Goal: Task Accomplishment & Management: Manage account settings

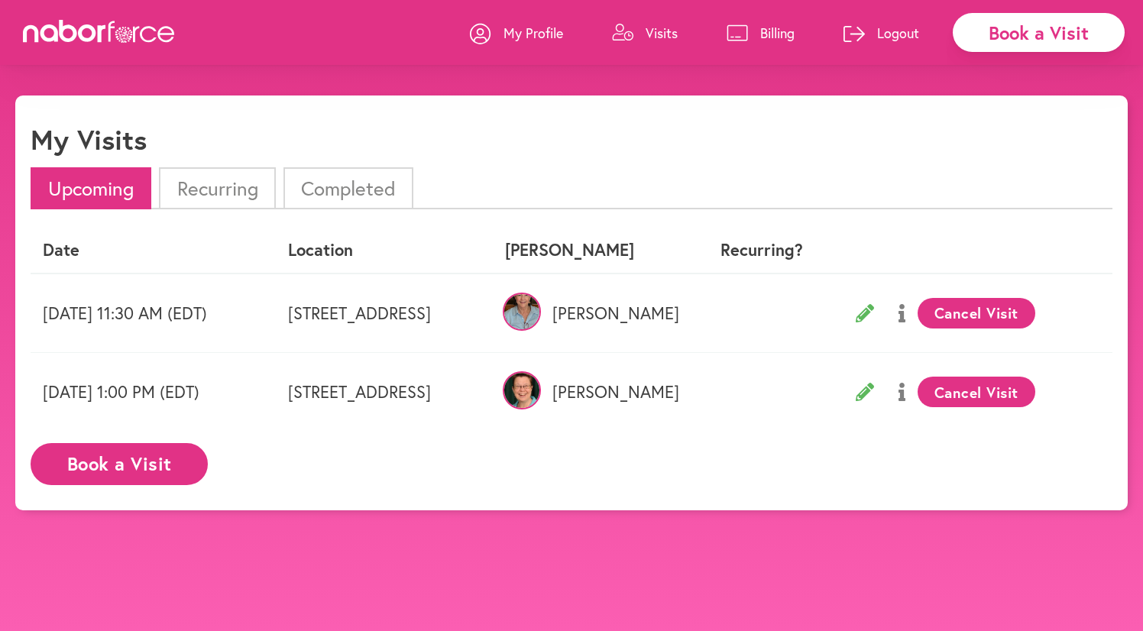
click at [874, 318] on icon at bounding box center [864, 313] width 18 height 18
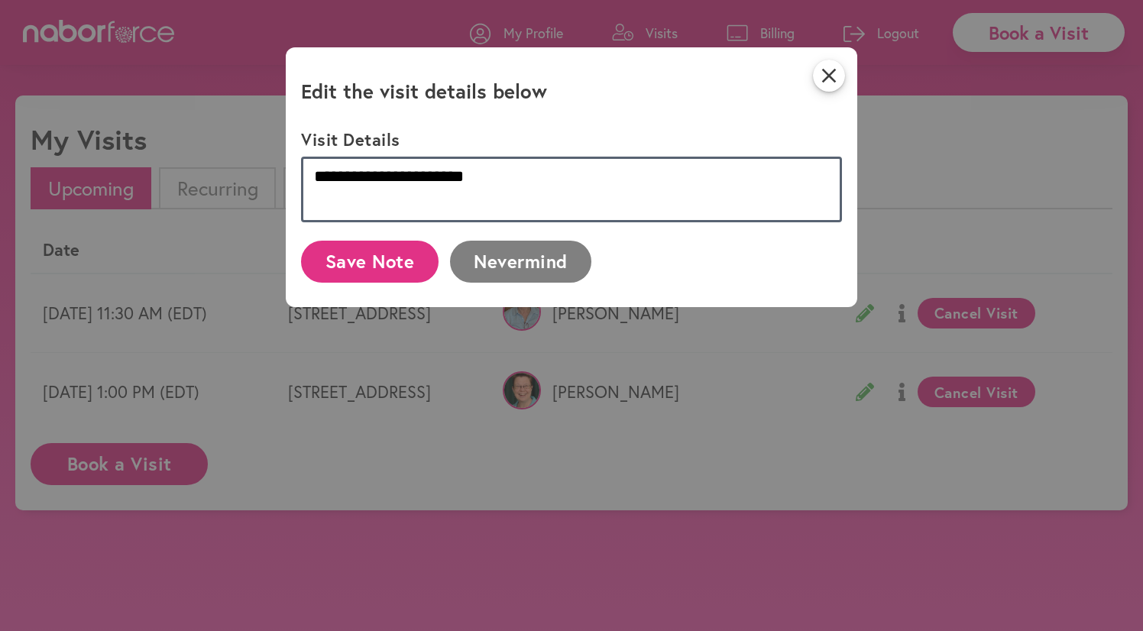
click at [474, 176] on textarea "**********" at bounding box center [571, 190] width 541 height 66
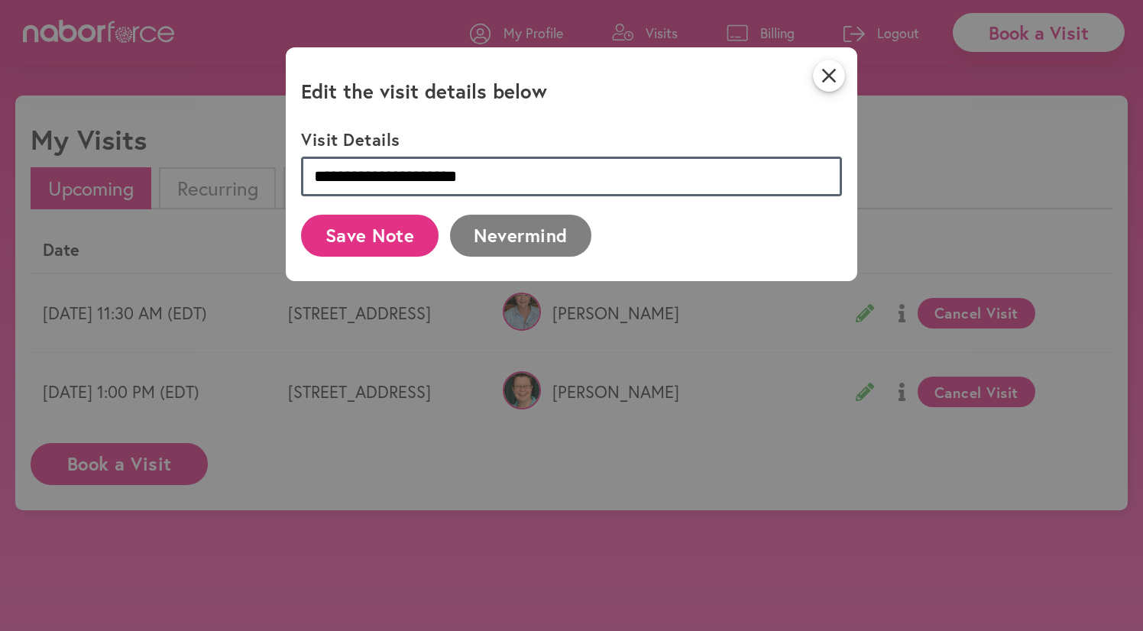
type textarea "**********"
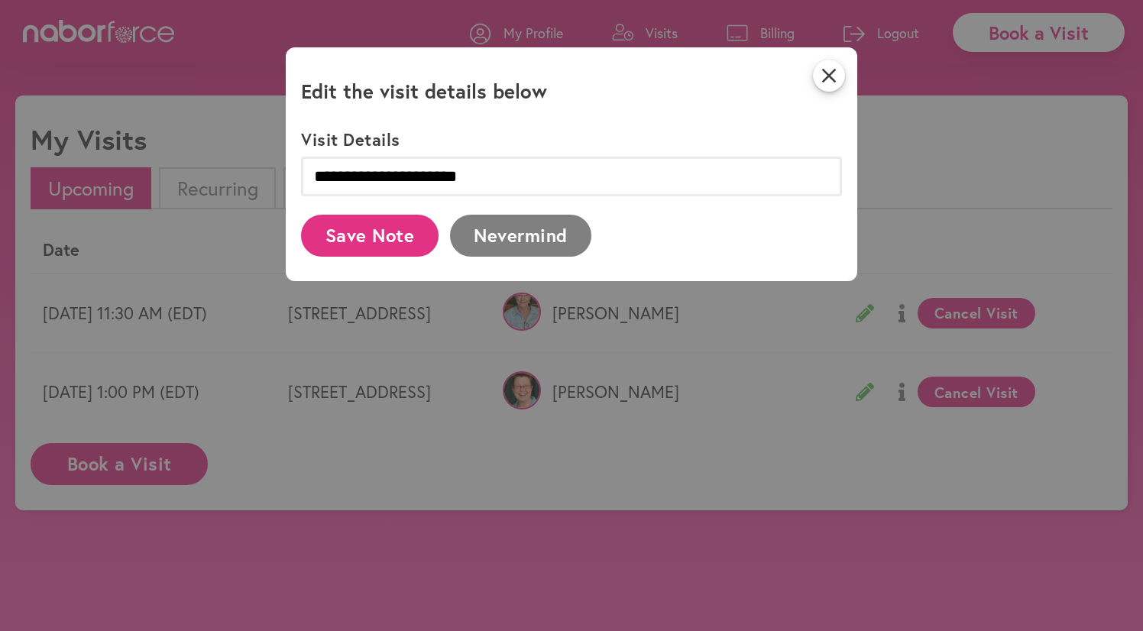
click at [391, 244] on button "Save Note" at bounding box center [369, 236] width 137 height 42
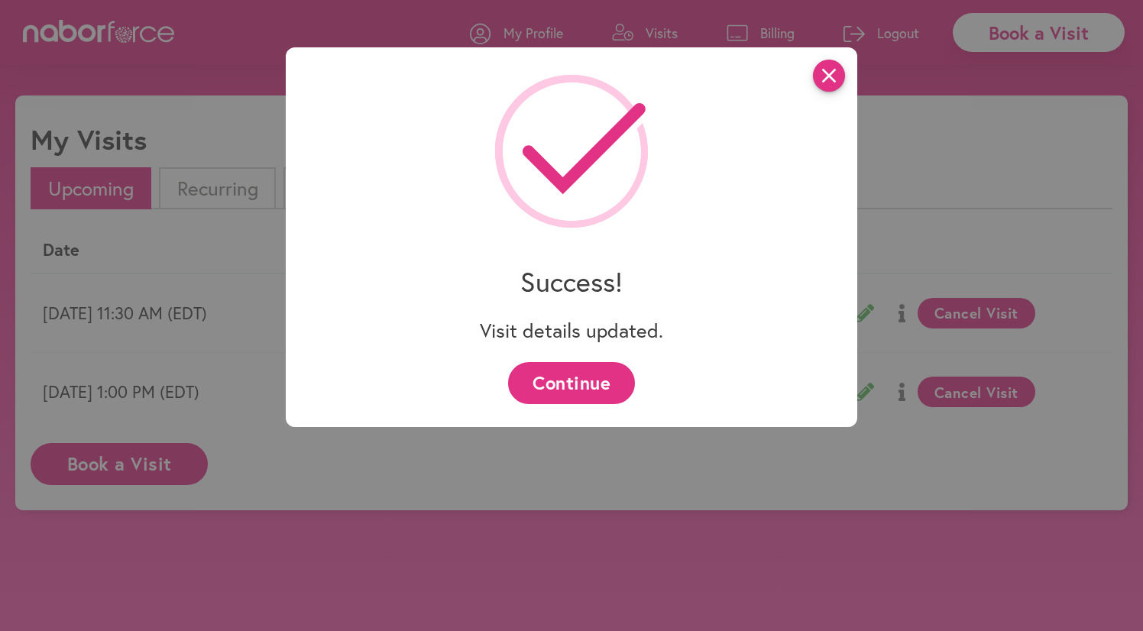
click at [835, 79] on icon "close" at bounding box center [829, 76] width 32 height 32
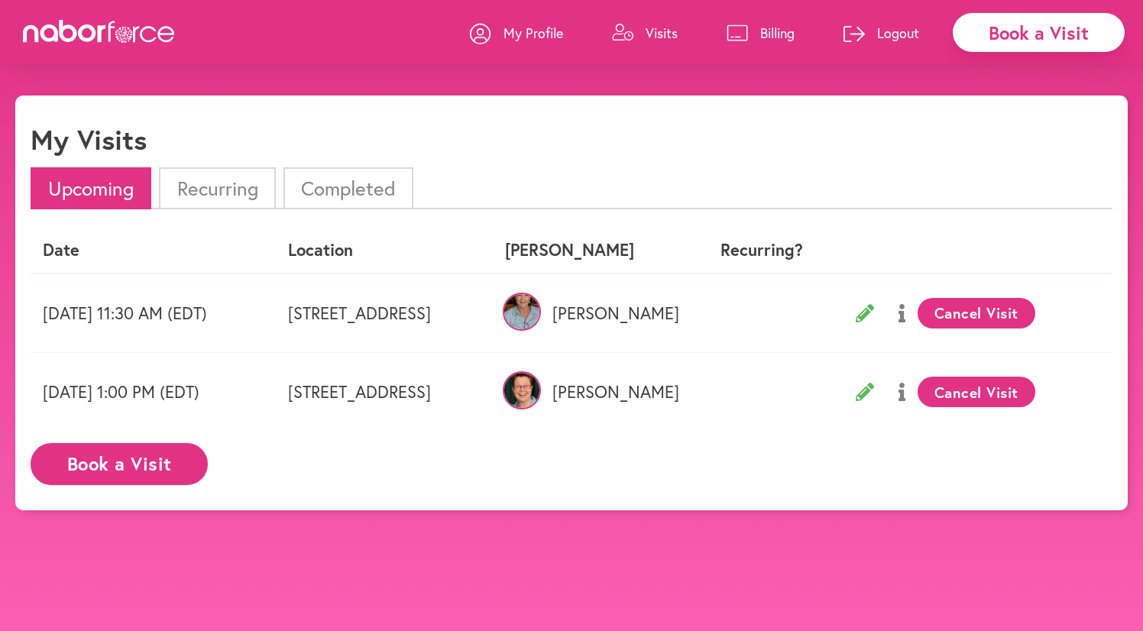
click at [874, 306] on icon at bounding box center [864, 313] width 18 height 18
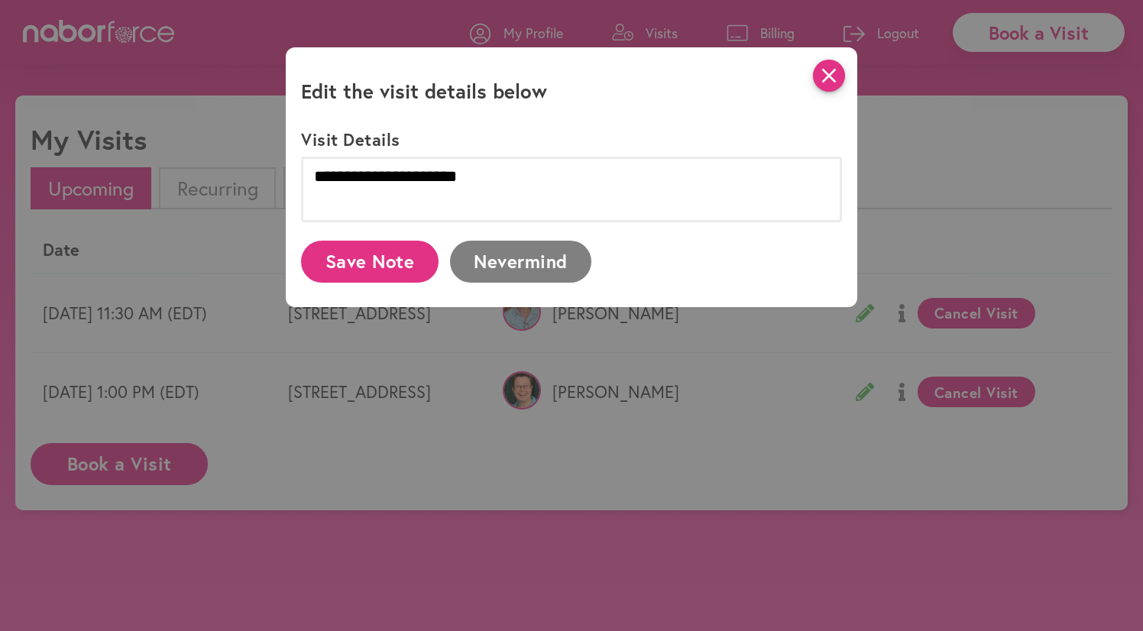
click at [825, 74] on icon "close" at bounding box center [829, 76] width 32 height 32
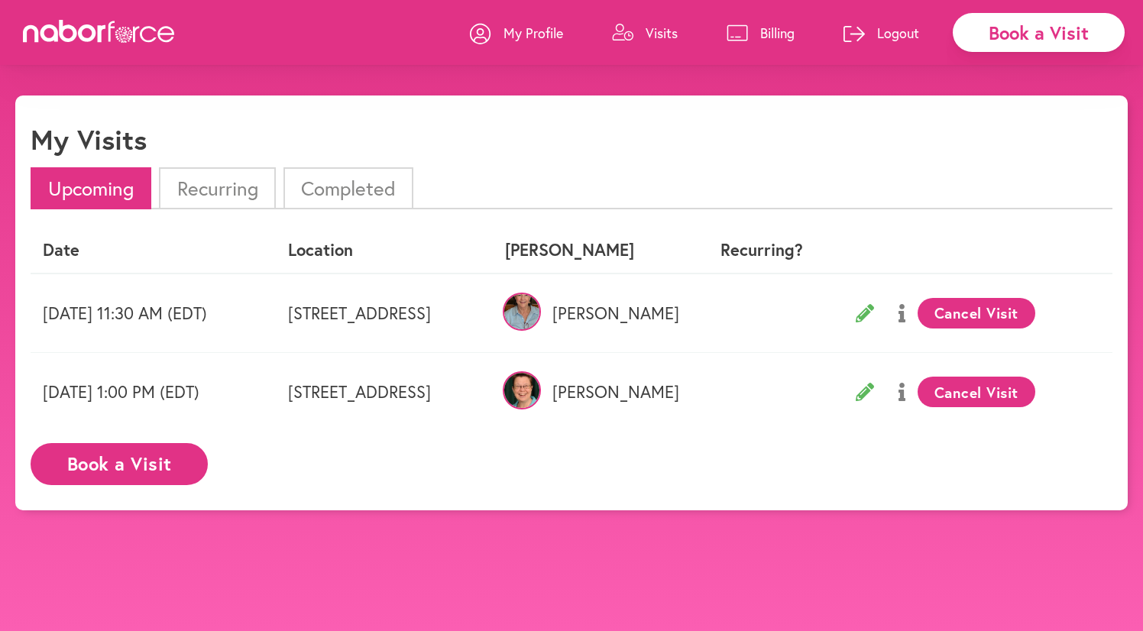
click at [182, 319] on td "[DATE] 11:30 AM (EDT)" at bounding box center [153, 312] width 245 height 79
click at [917, 308] on button at bounding box center [901, 313] width 31 height 38
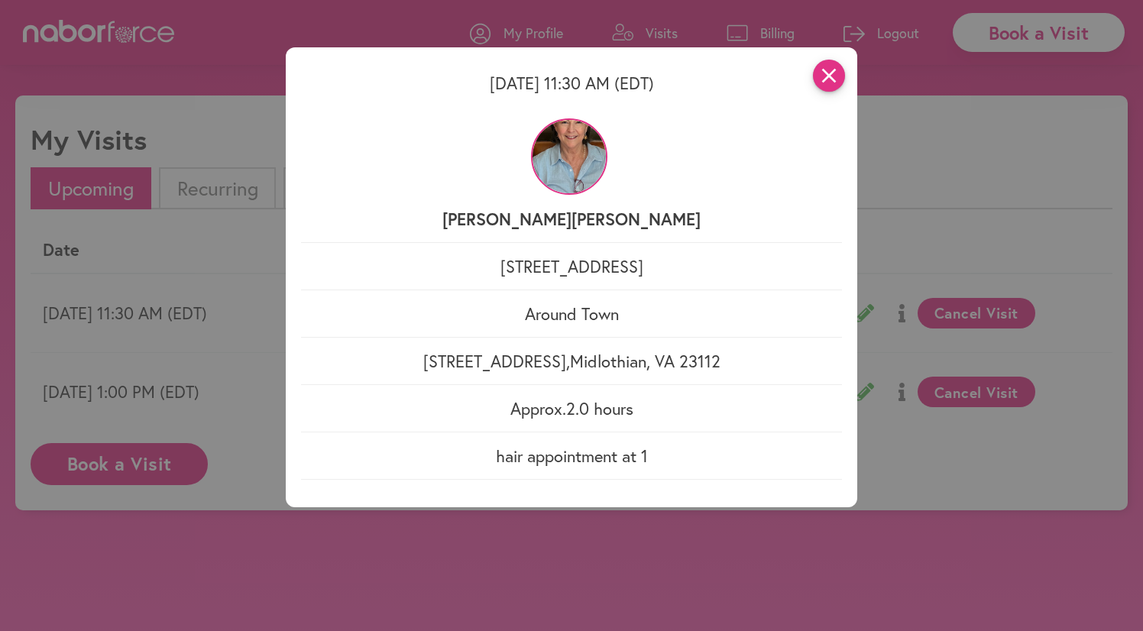
click at [833, 78] on icon "close" at bounding box center [829, 76] width 32 height 32
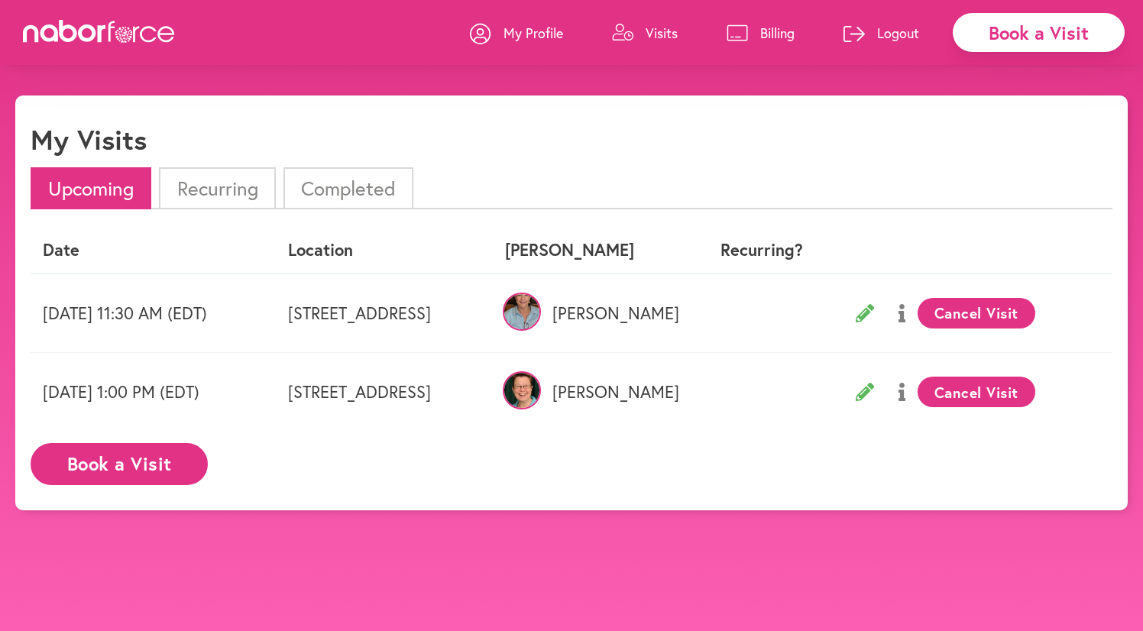
click at [905, 582] on body "close Book a Visit My Profile Visits Billing Logout close My Visits Upcoming Re…" at bounding box center [571, 410] width 1143 height 631
click at [140, 24] on icon at bounding box center [99, 31] width 153 height 23
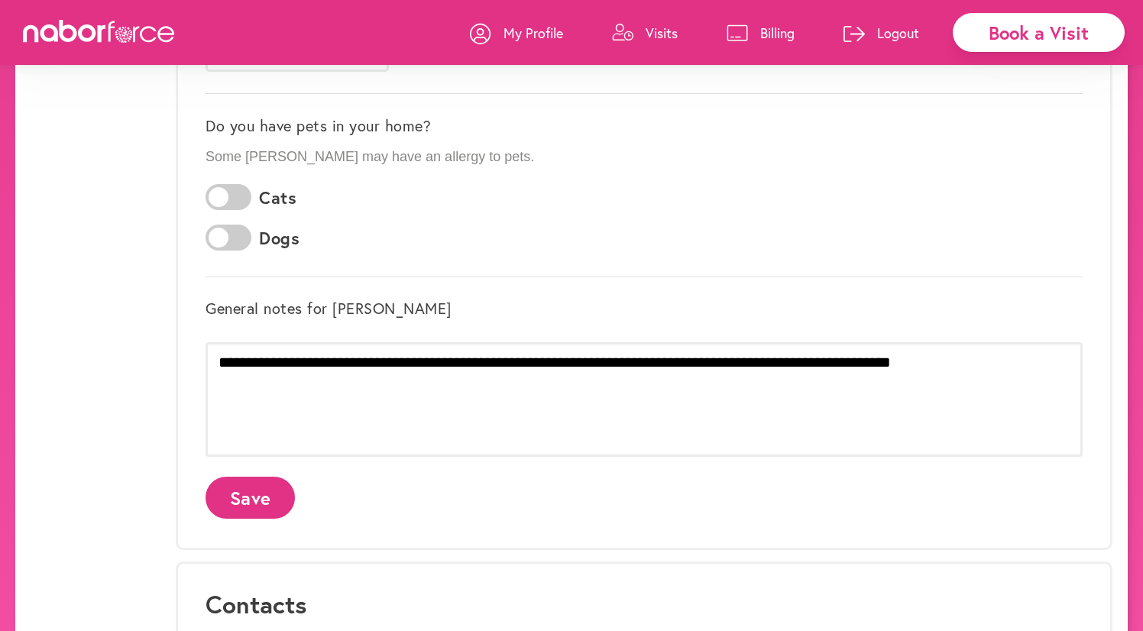
scroll to position [392, 0]
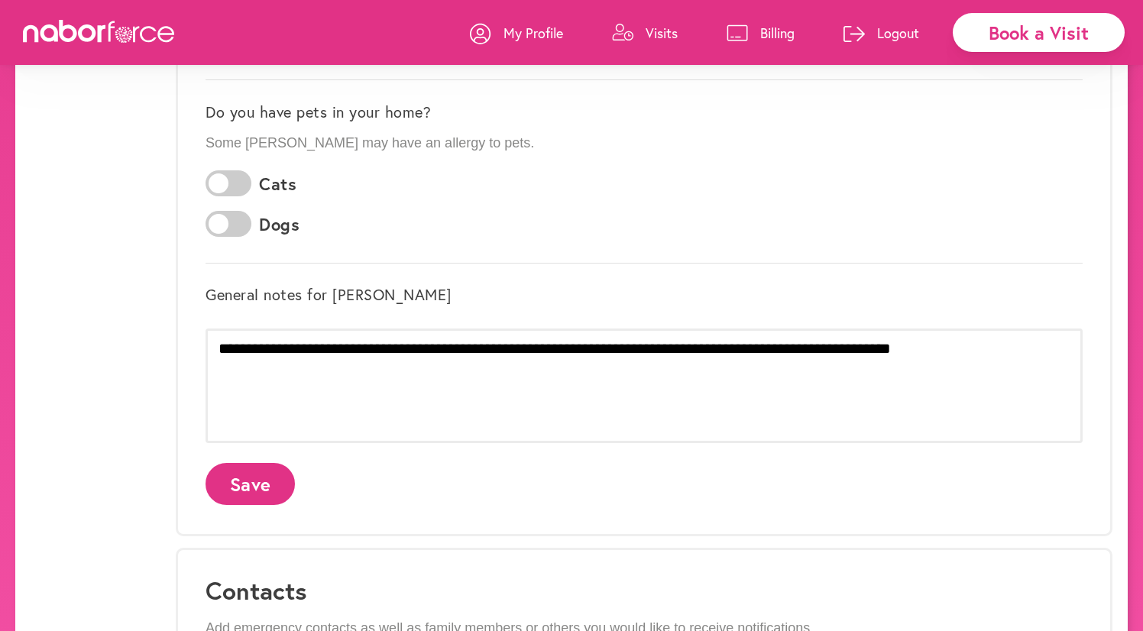
click at [97, 24] on icon at bounding box center [99, 31] width 153 height 23
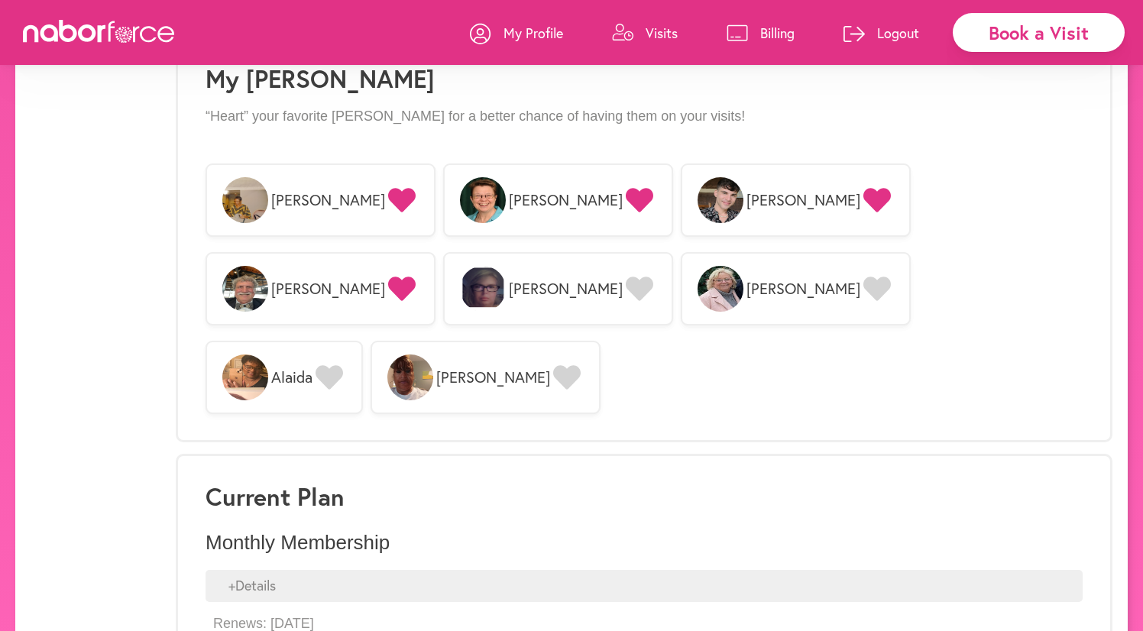
scroll to position [1179, 0]
click at [88, 38] on icon at bounding box center [99, 31] width 153 height 23
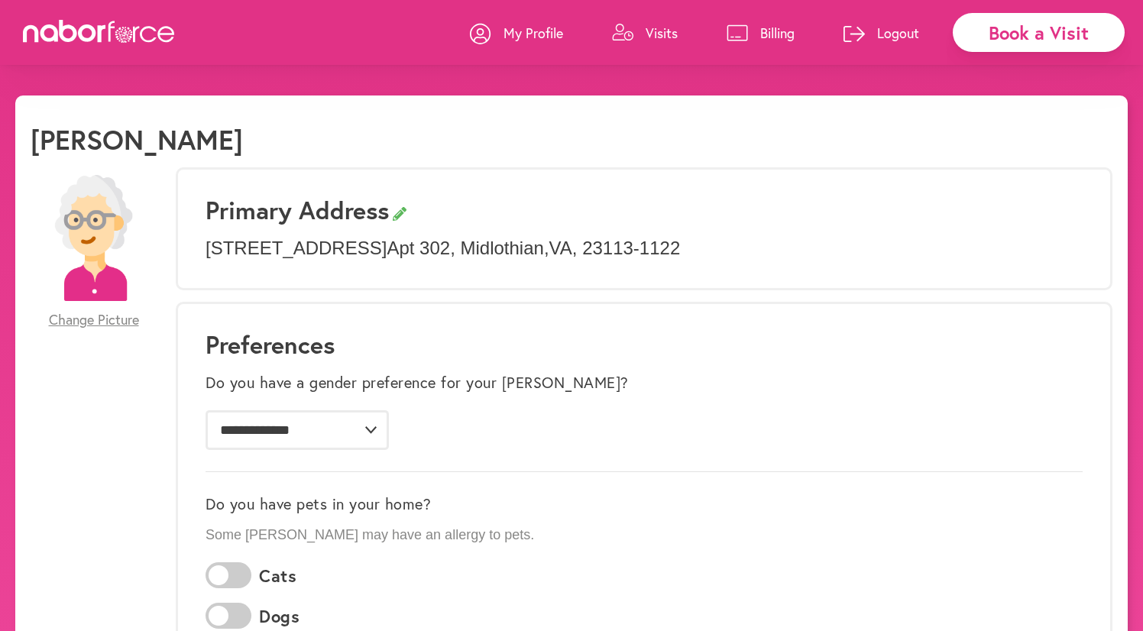
click at [1049, 29] on div "Book a Visit" at bounding box center [1038, 32] width 172 height 39
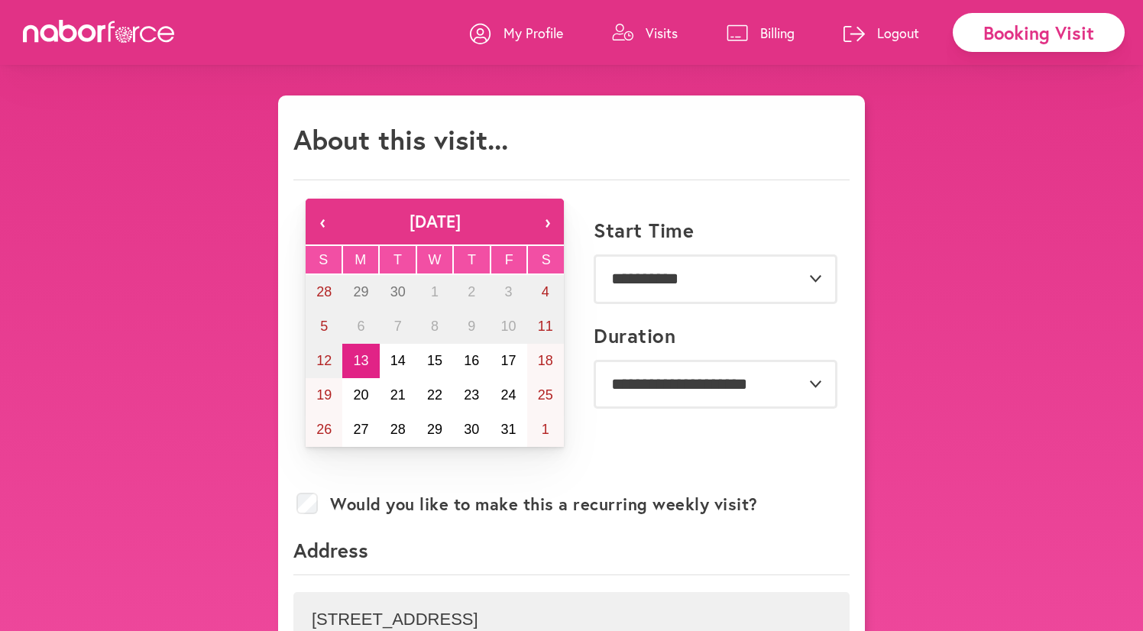
click at [537, 19] on link "My Profile" at bounding box center [516, 33] width 93 height 46
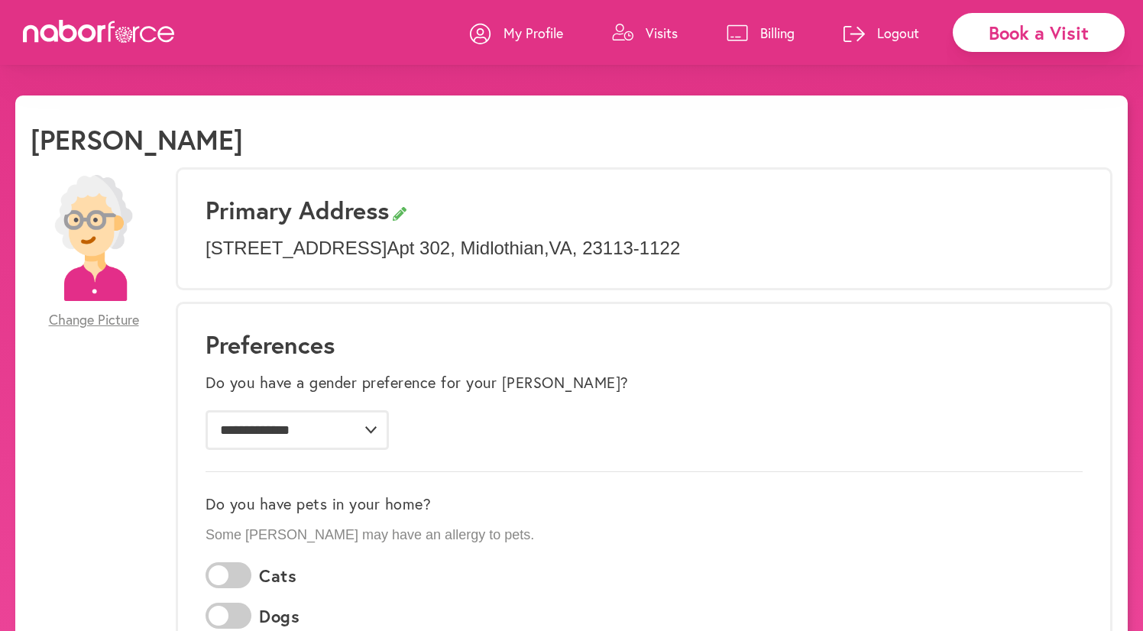
click at [648, 54] on link "Visits" at bounding box center [645, 33] width 66 height 46
